Goal: Information Seeking & Learning: Learn about a topic

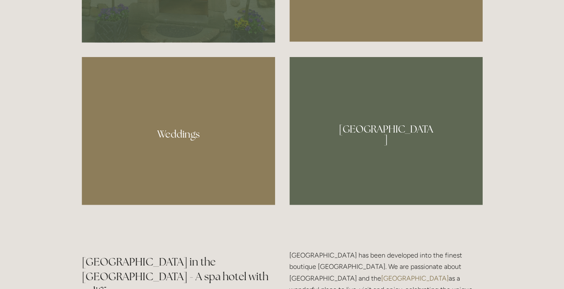
scroll to position [758, 0]
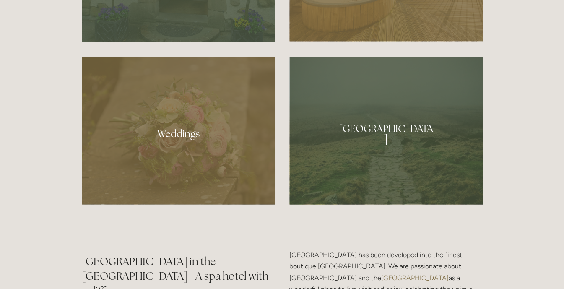
click at [198, 130] on div at bounding box center [178, 131] width 193 height 148
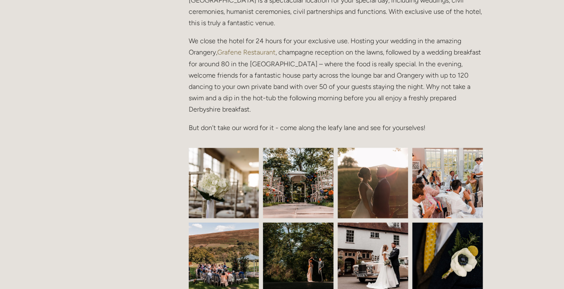
scroll to position [329, 0]
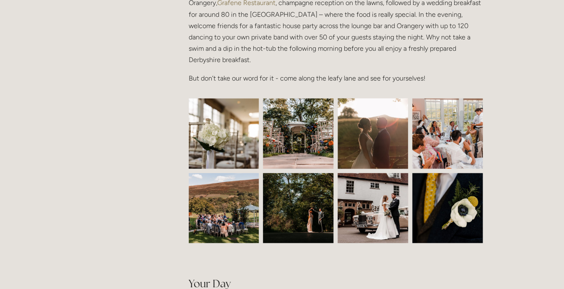
click at [231, 151] on img at bounding box center [224, 133] width 106 height 70
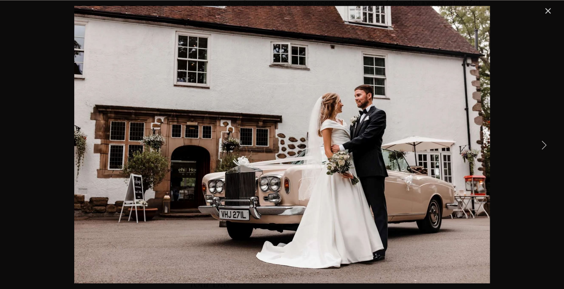
click at [544, 13] on link "Close" at bounding box center [547, 11] width 10 height 10
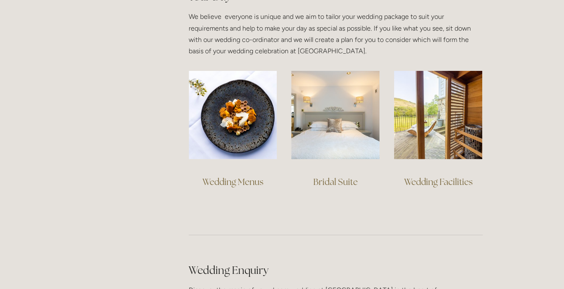
scroll to position [620, 0]
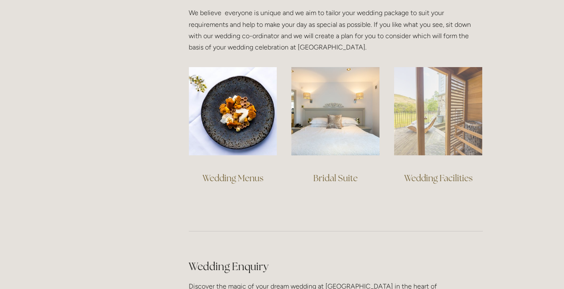
click at [437, 94] on img at bounding box center [438, 111] width 88 height 88
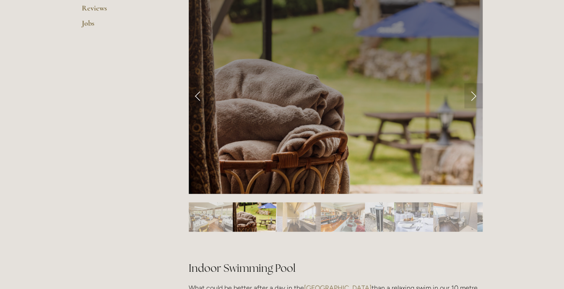
scroll to position [348, 0]
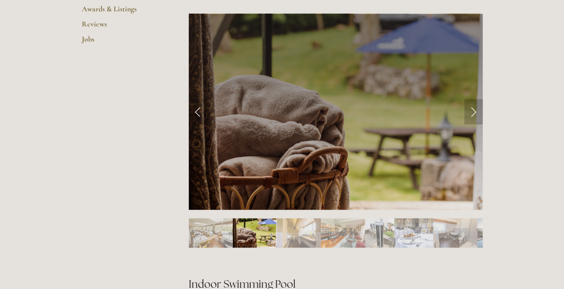
click at [478, 110] on link "Next Slide" at bounding box center [473, 111] width 18 height 25
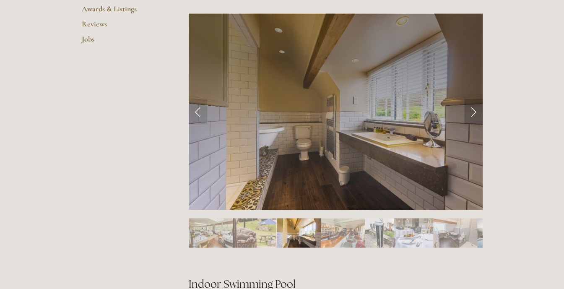
click at [478, 110] on link "Next Slide" at bounding box center [473, 111] width 18 height 25
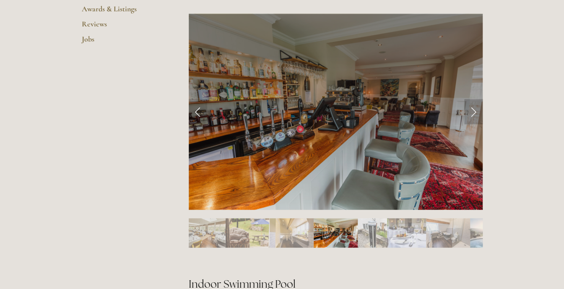
click at [473, 115] on link "Next Slide" at bounding box center [473, 111] width 18 height 25
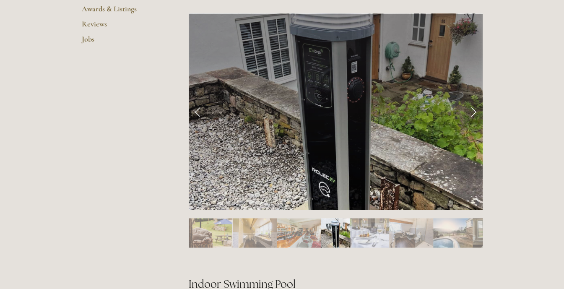
click at [473, 115] on link "Next Slide" at bounding box center [473, 111] width 18 height 25
click at [472, 118] on link "Next Slide" at bounding box center [473, 111] width 18 height 25
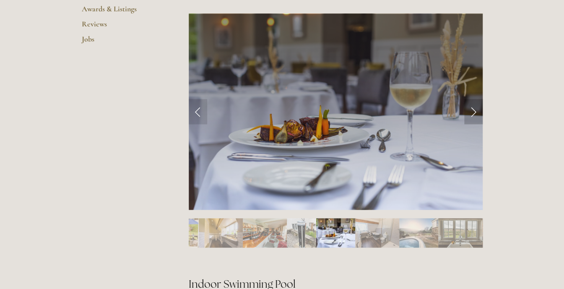
click at [472, 117] on link "Next Slide" at bounding box center [473, 111] width 18 height 25
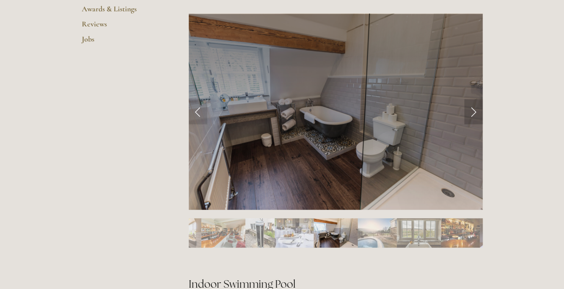
click at [472, 117] on link "Next Slide" at bounding box center [473, 111] width 18 height 25
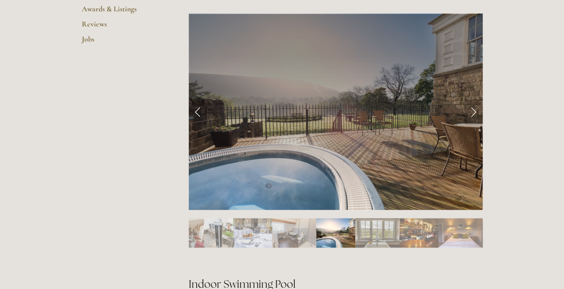
click at [472, 117] on link "Next Slide" at bounding box center [473, 111] width 18 height 25
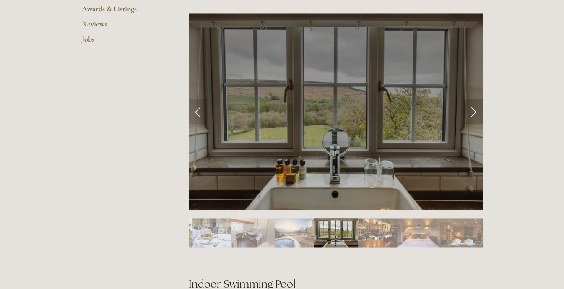
click at [472, 117] on link "Next Slide" at bounding box center [473, 111] width 18 height 25
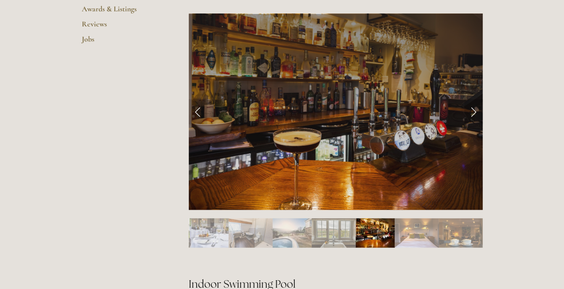
click at [472, 117] on link "Next Slide" at bounding box center [473, 111] width 18 height 25
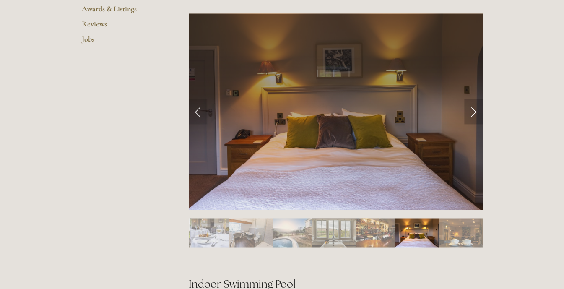
click at [472, 117] on link "Next Slide" at bounding box center [473, 111] width 18 height 25
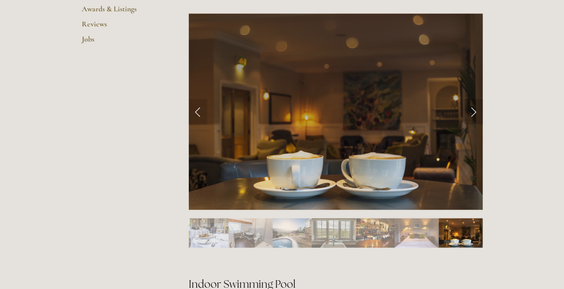
click at [472, 117] on link "Next Slide" at bounding box center [473, 111] width 18 height 25
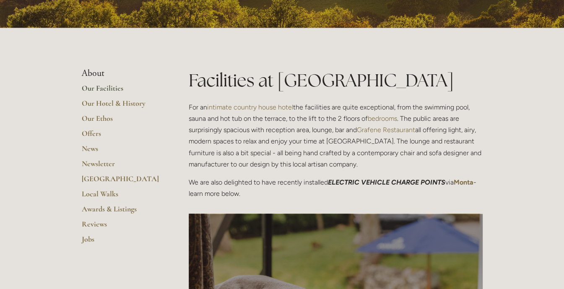
scroll to position [148, 0]
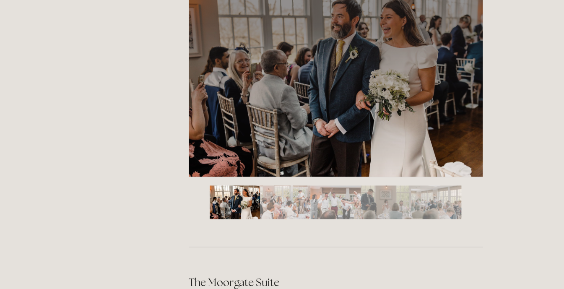
scroll to position [1423, 0]
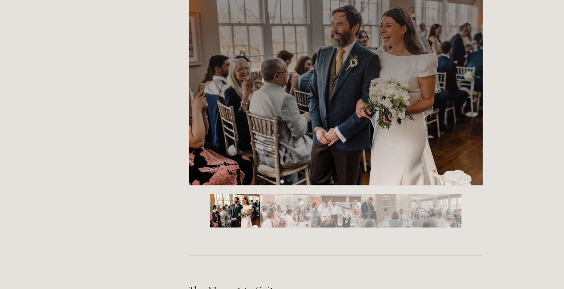
click at [284, 216] on img "Slide 2" at bounding box center [285, 211] width 50 height 34
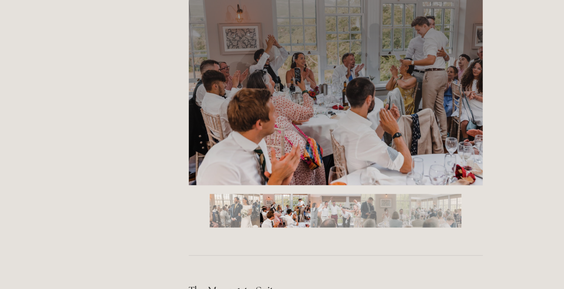
click at [315, 210] on img "Slide 3" at bounding box center [335, 211] width 50 height 34
click at [334, 211] on img "Slide 3" at bounding box center [335, 211] width 50 height 34
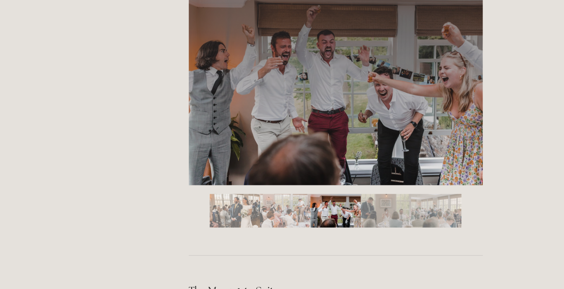
click at [368, 214] on img "Slide 4" at bounding box center [386, 211] width 50 height 34
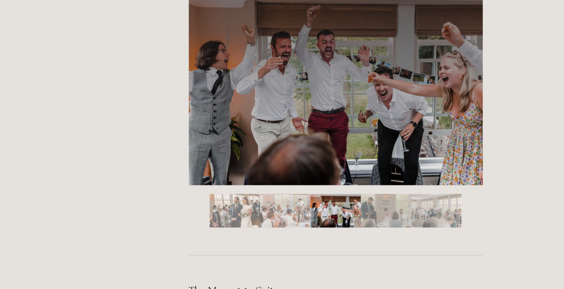
click at [372, 221] on img "Slide 4" at bounding box center [386, 211] width 50 height 34
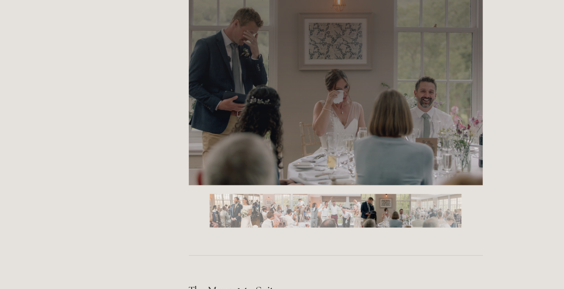
click at [424, 221] on img "Slide 5" at bounding box center [436, 211] width 50 height 34
click at [451, 218] on img "Slide 5" at bounding box center [436, 211] width 50 height 34
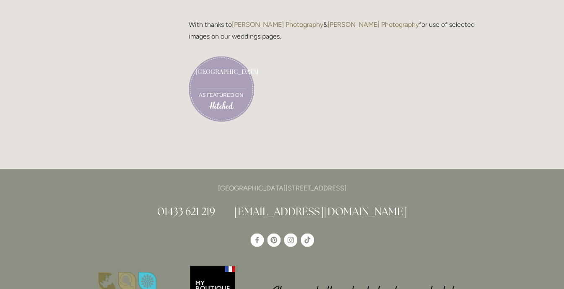
scroll to position [2391, 0]
